Goal: Transaction & Acquisition: Download file/media

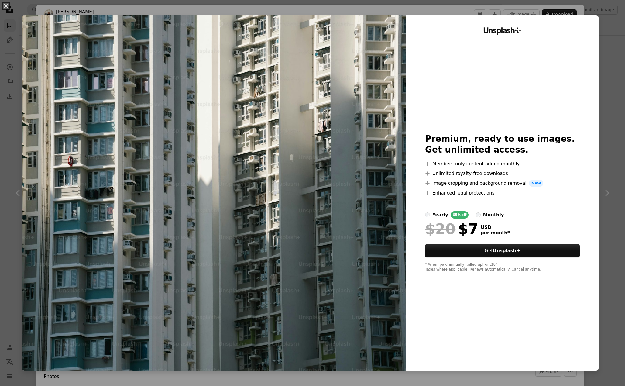
click at [603, 129] on div "An X shape Unsplash+ Premium, ready to use images. Get unlimited access. A plus…" at bounding box center [312, 193] width 625 height 386
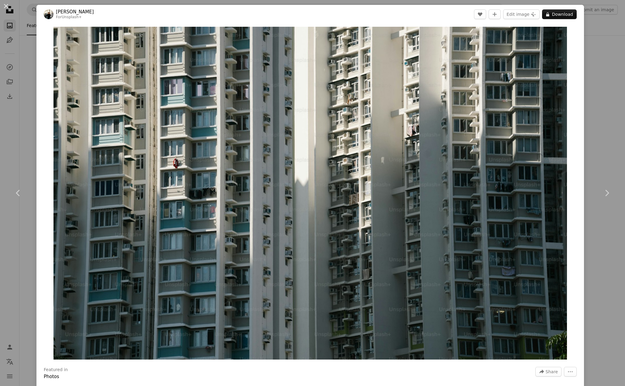
click at [594, 29] on div "An X shape Chevron left Chevron right [PERSON_NAME] For Unsplash+ A heart A plu…" at bounding box center [312, 193] width 625 height 386
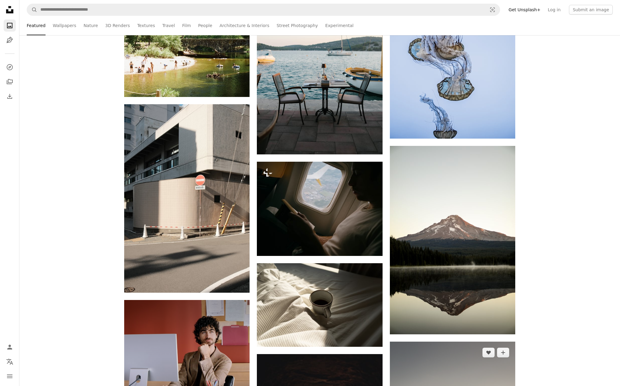
scroll to position [824, 0]
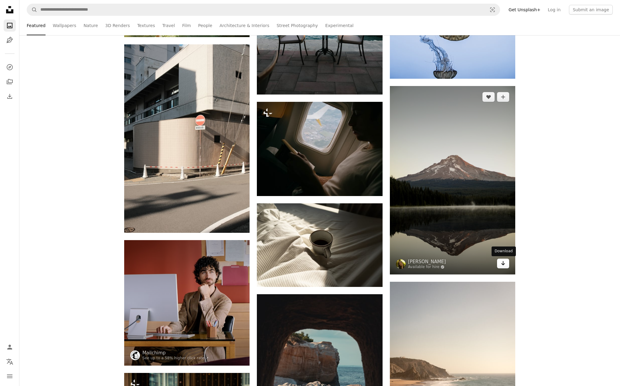
click at [500, 262] on link "Arrow pointing down" at bounding box center [503, 264] width 12 height 10
